Goal: Task Accomplishment & Management: Complete application form

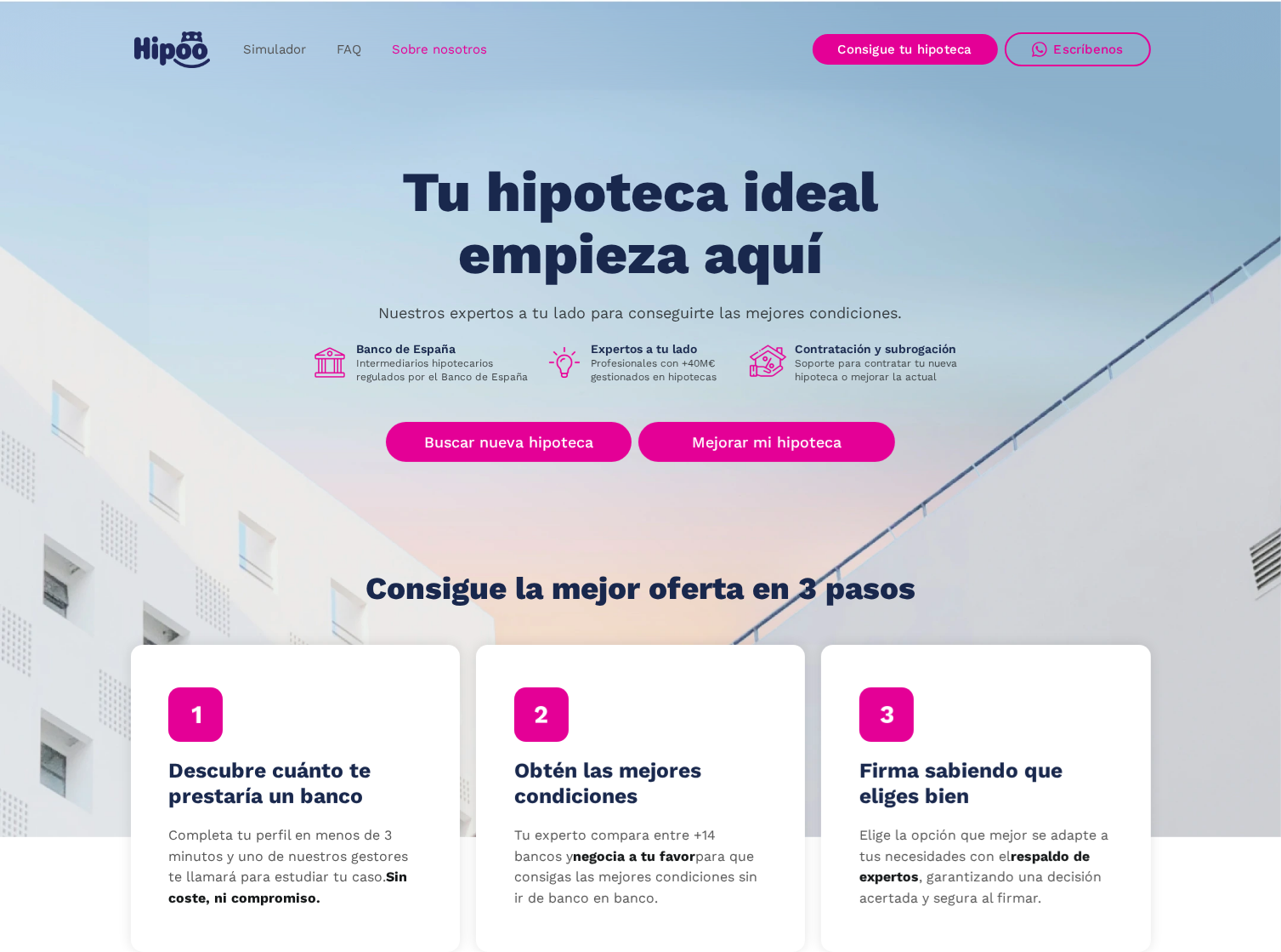
click at [440, 50] on link "Sobre nosotros" at bounding box center [440, 50] width 126 height 33
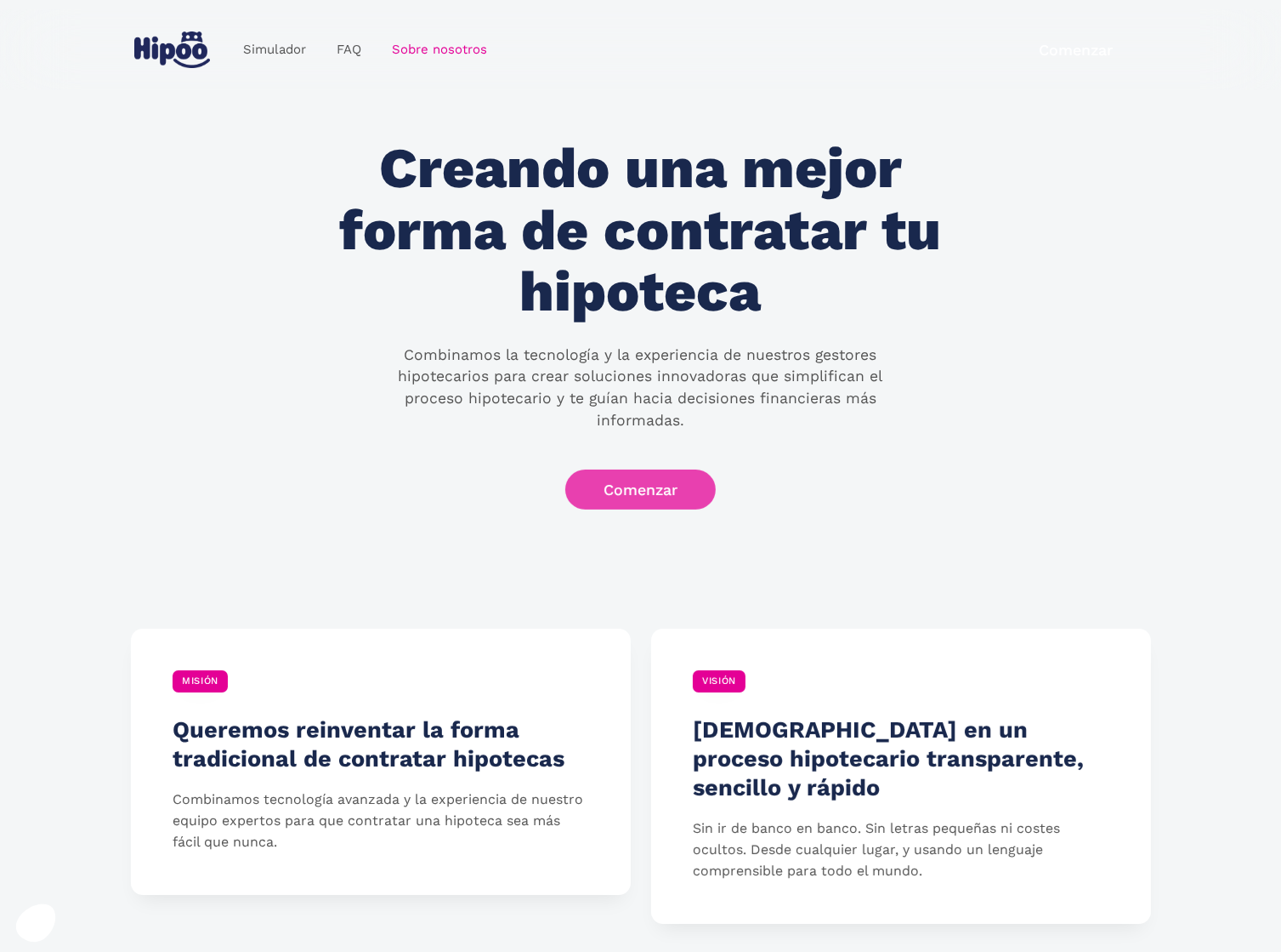
click at [639, 481] on link "Comenzar" at bounding box center [640, 489] width 151 height 40
